Goal: Information Seeking & Learning: Find specific fact

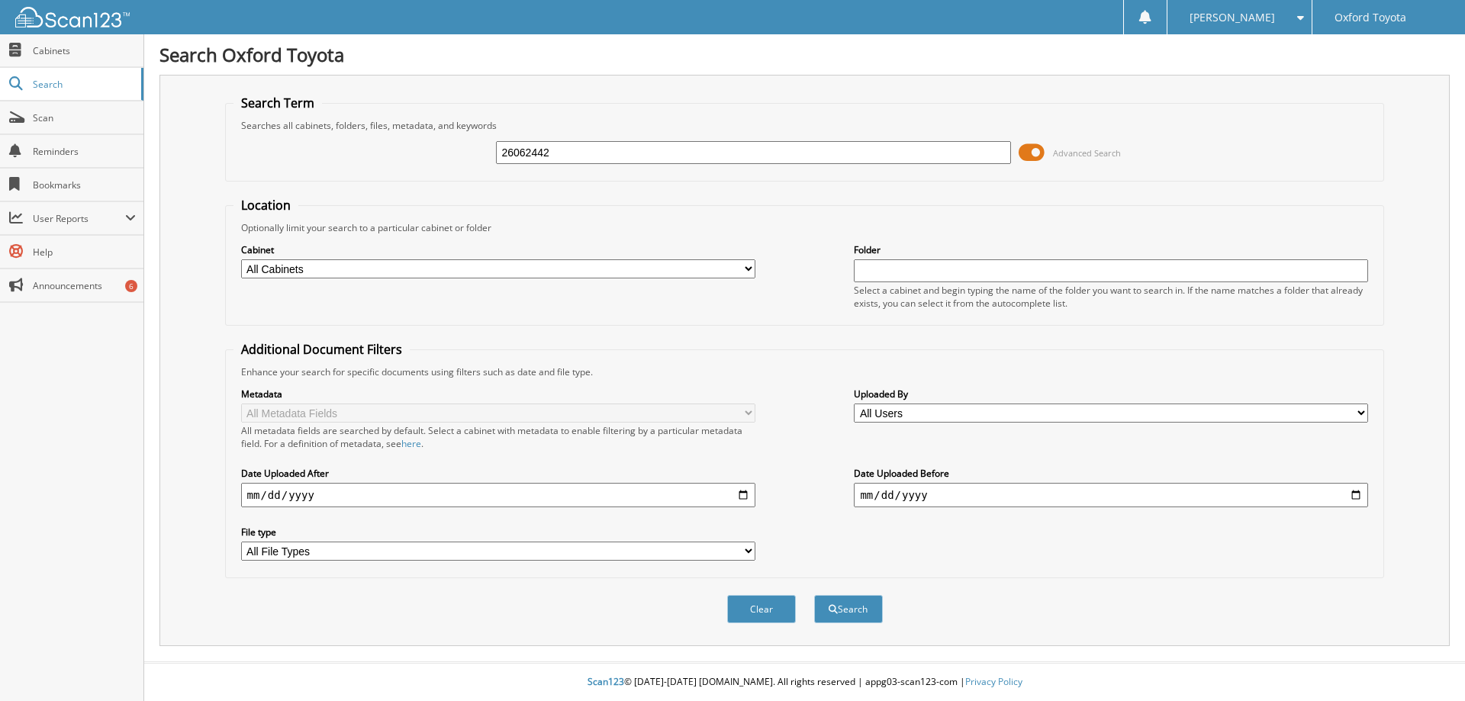
type input "26062442"
click at [814, 595] on button "Search" at bounding box center [848, 609] width 69 height 28
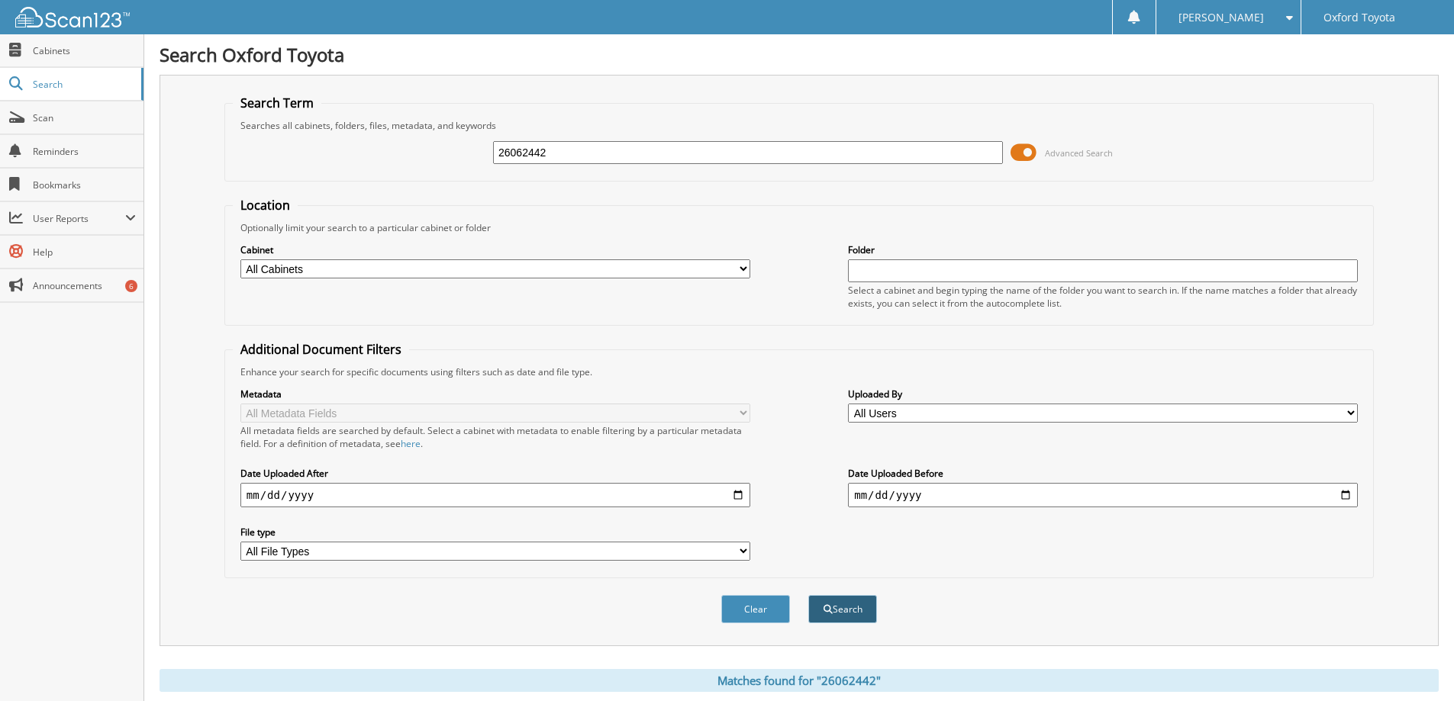
click at [842, 615] on button "Search" at bounding box center [842, 609] width 69 height 28
click at [47, 83] on span "Search" at bounding box center [83, 84] width 101 height 13
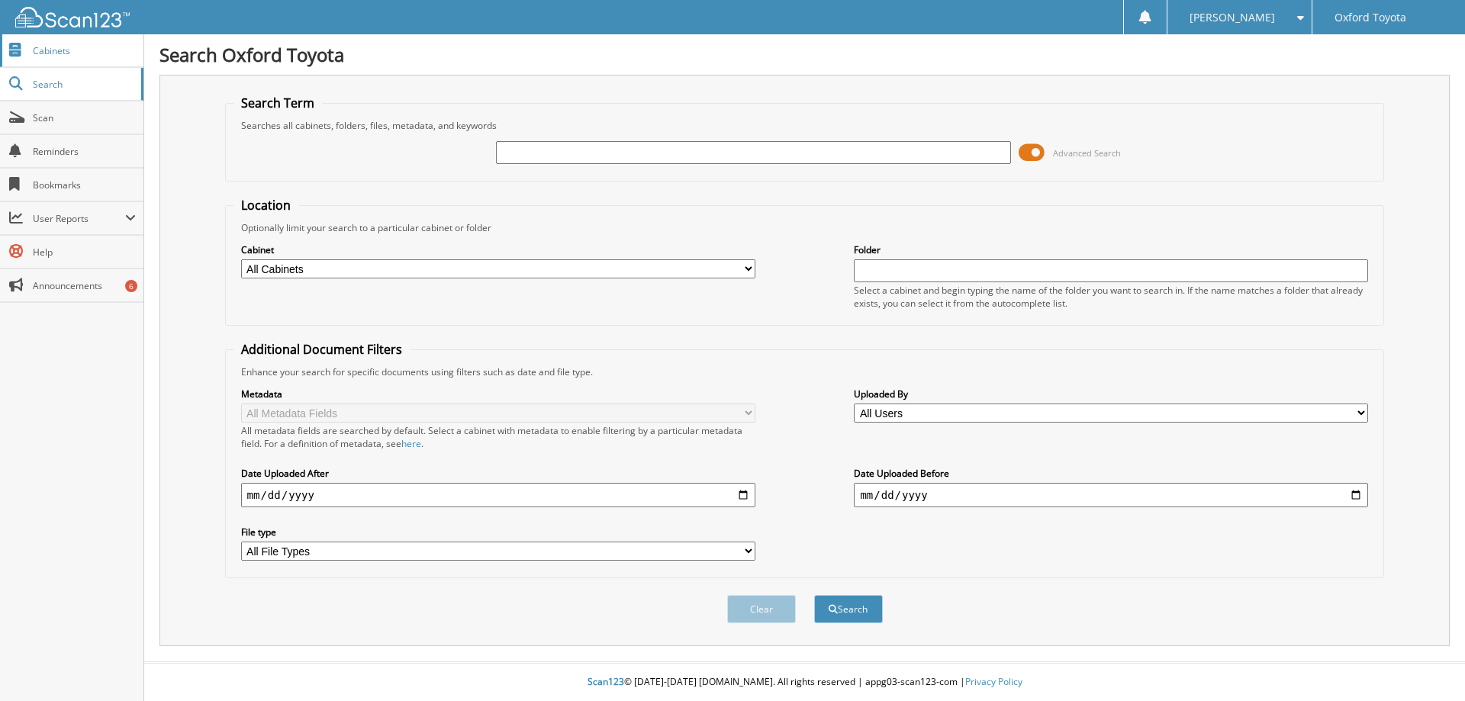
click at [50, 50] on span "Cabinets" at bounding box center [84, 50] width 103 height 13
type input "26062442"
click at [814, 595] on button "Search" at bounding box center [848, 609] width 69 height 28
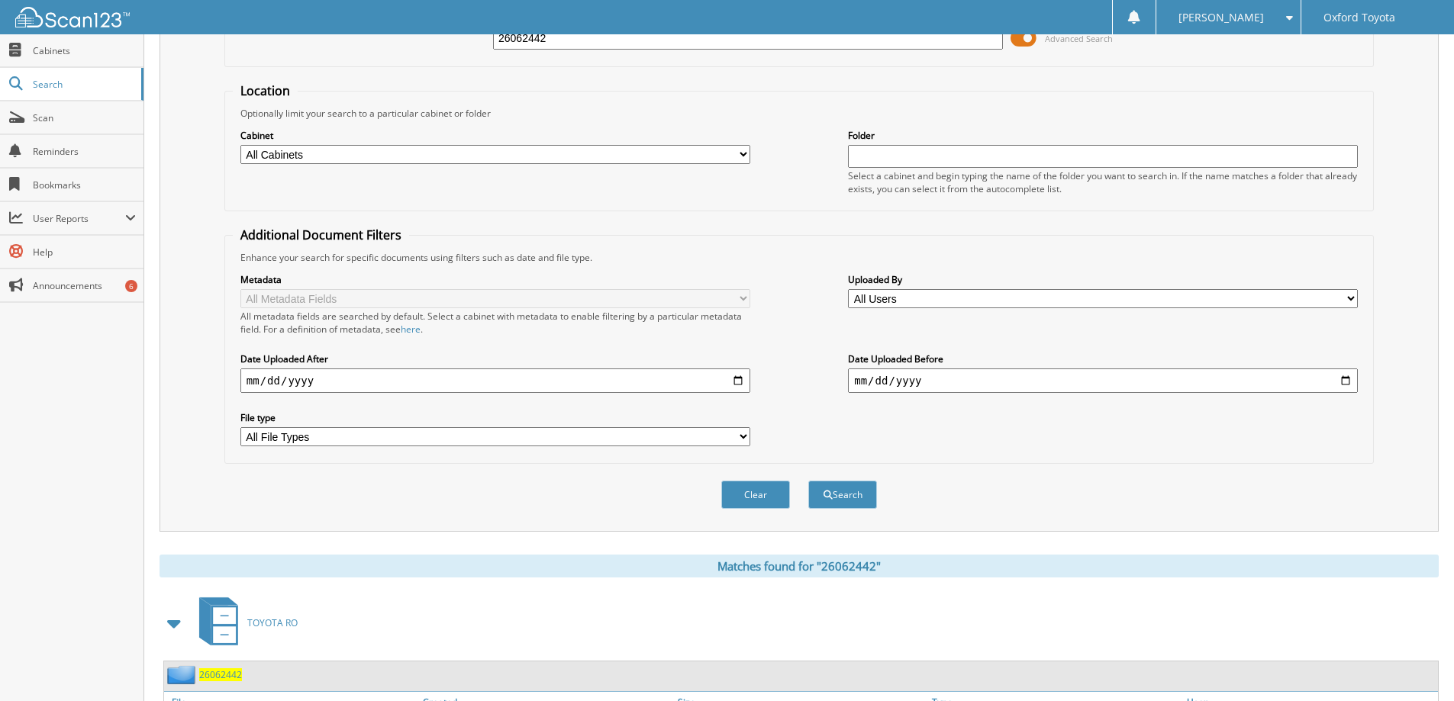
scroll to position [250, 0]
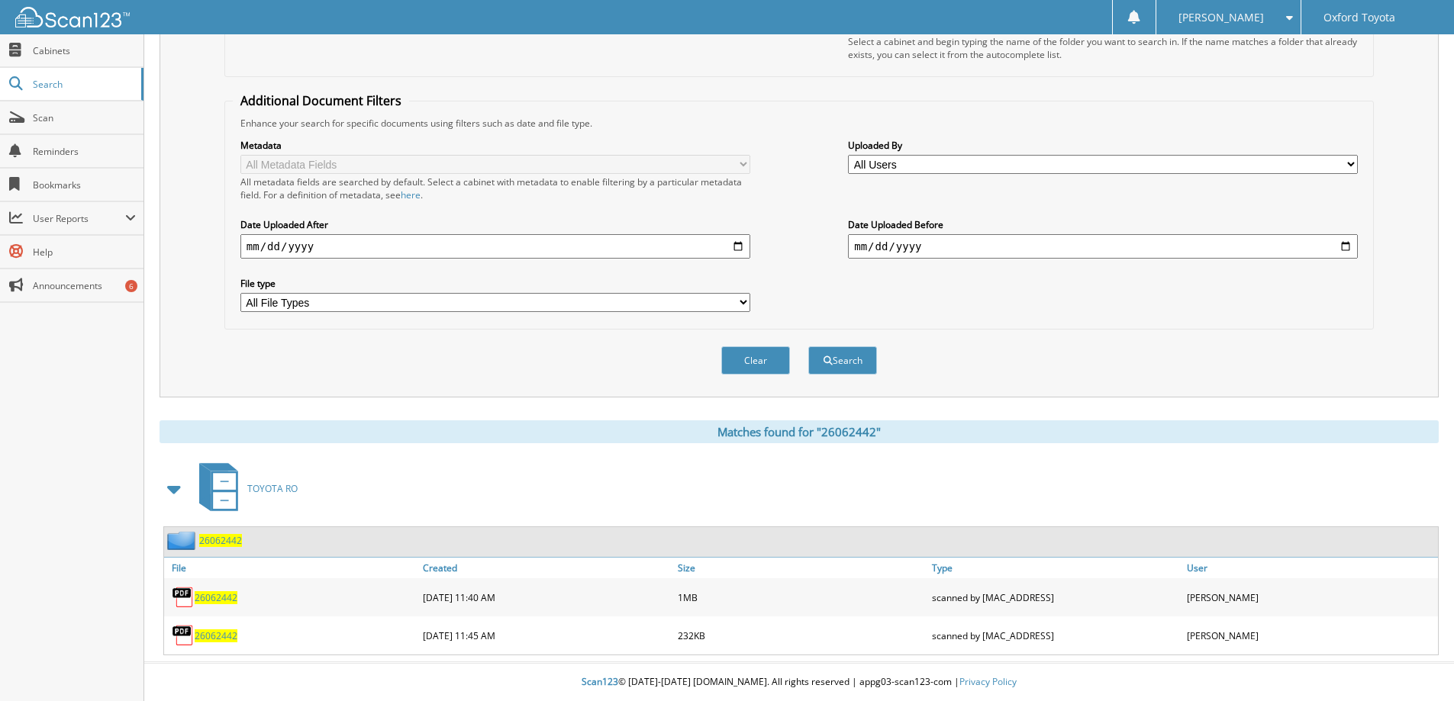
click at [212, 598] on span "26062442" at bounding box center [216, 598] width 43 height 13
click at [232, 543] on span "26062442" at bounding box center [220, 540] width 43 height 13
